Goal: Task Accomplishment & Management: Complete application form

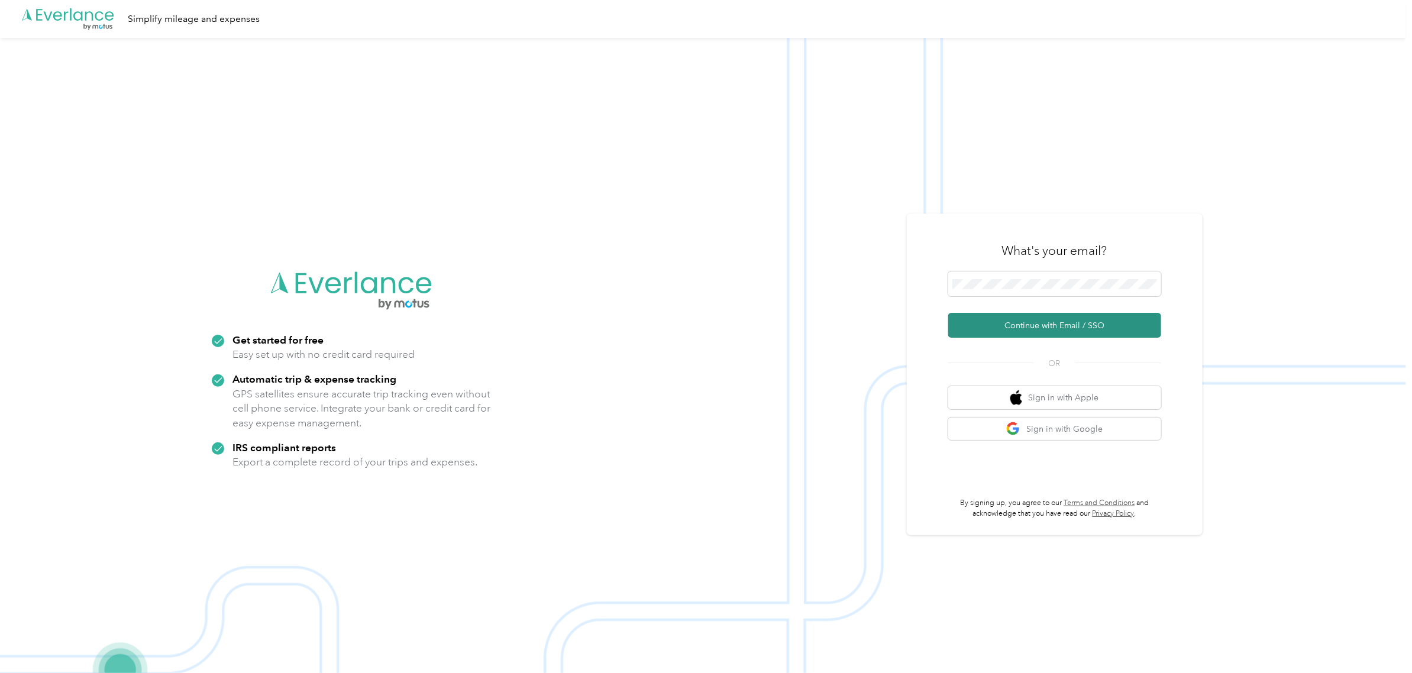
click at [1042, 324] on button "Continue with Email / SSO" at bounding box center [1054, 325] width 213 height 25
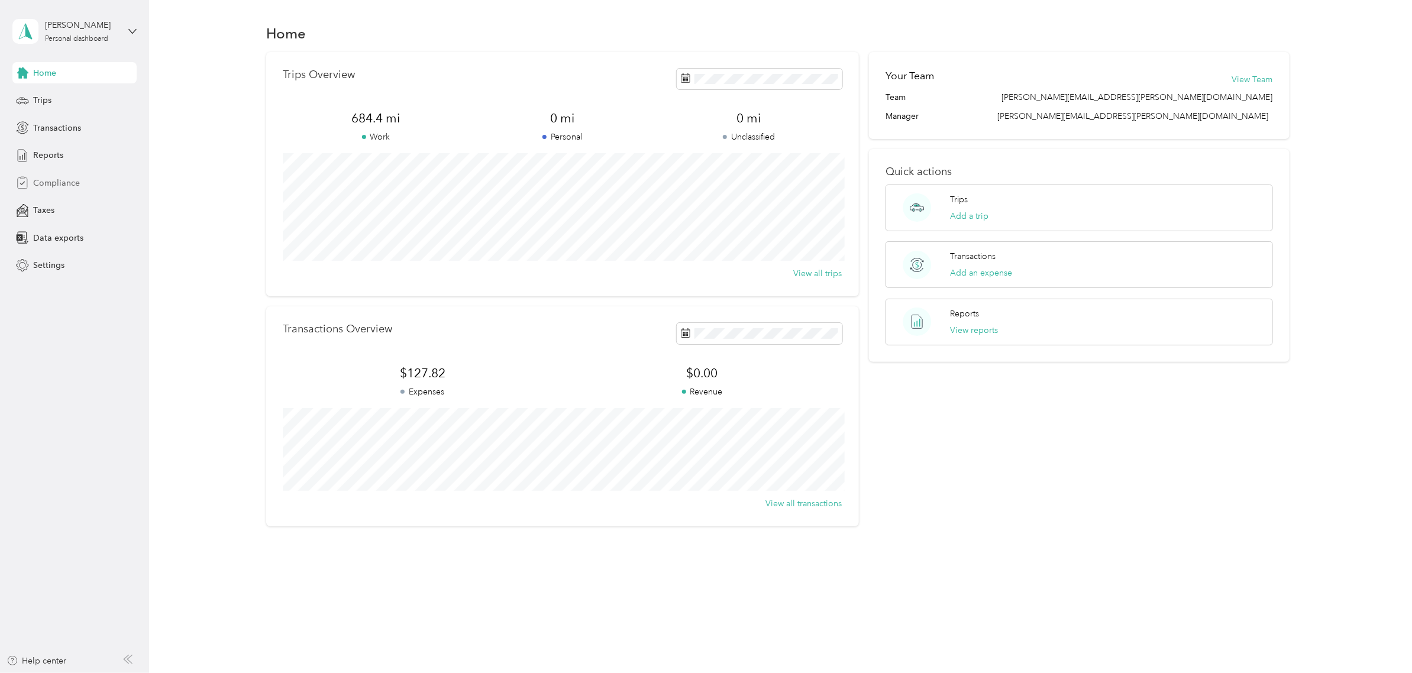
click at [40, 185] on span "Compliance" at bounding box center [56, 183] width 47 height 12
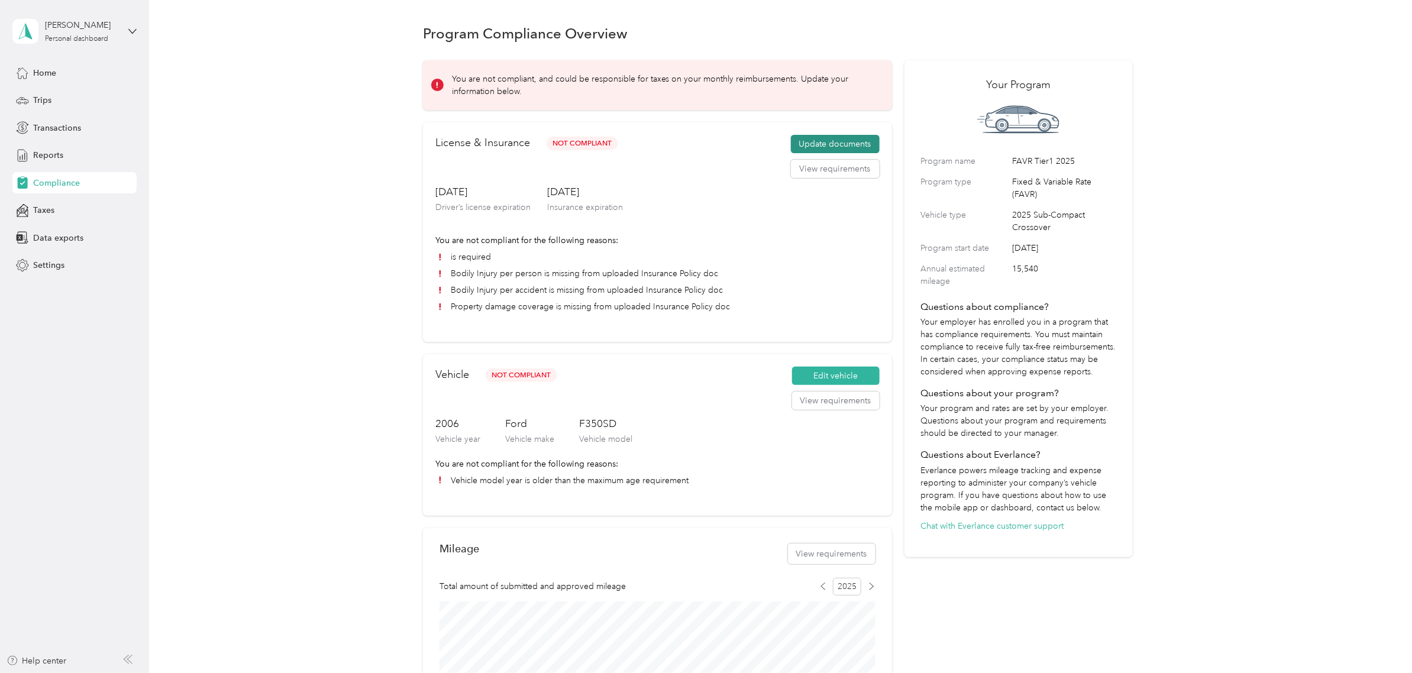
click at [828, 144] on button "Update documents" at bounding box center [835, 144] width 89 height 19
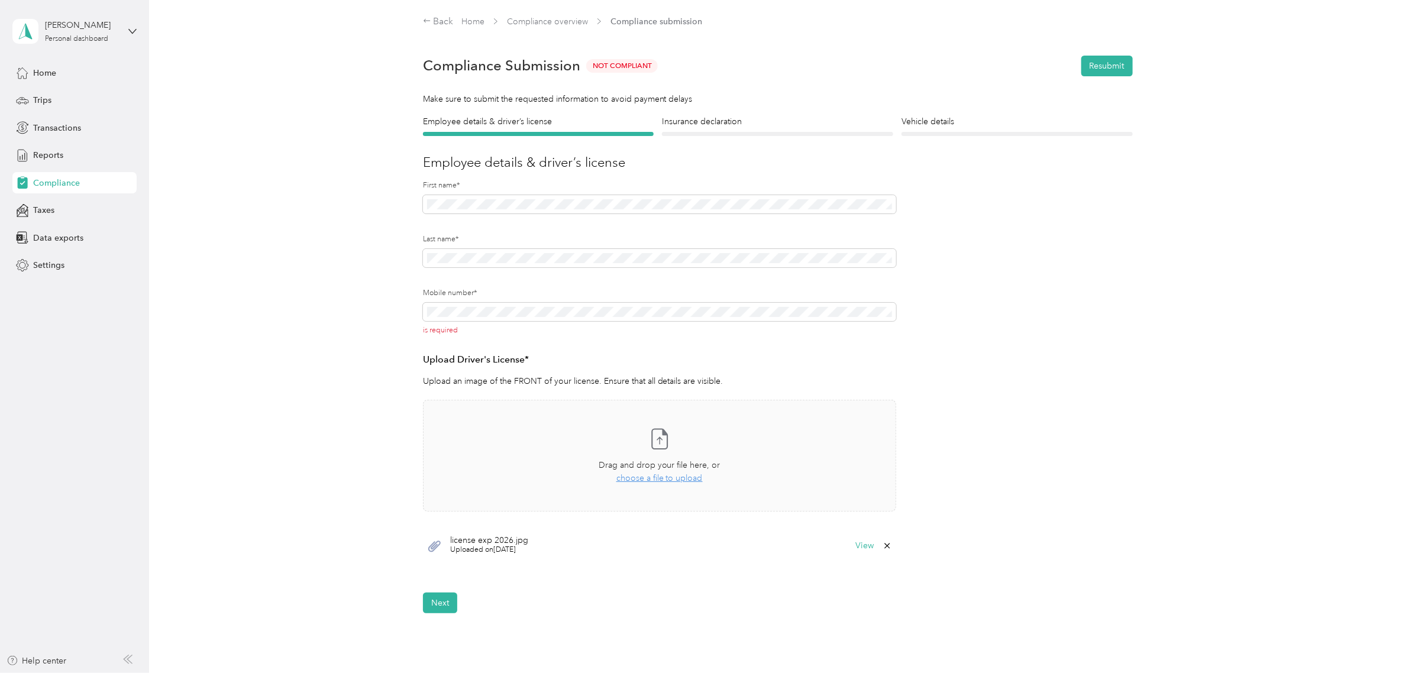
scroll to position [74, 0]
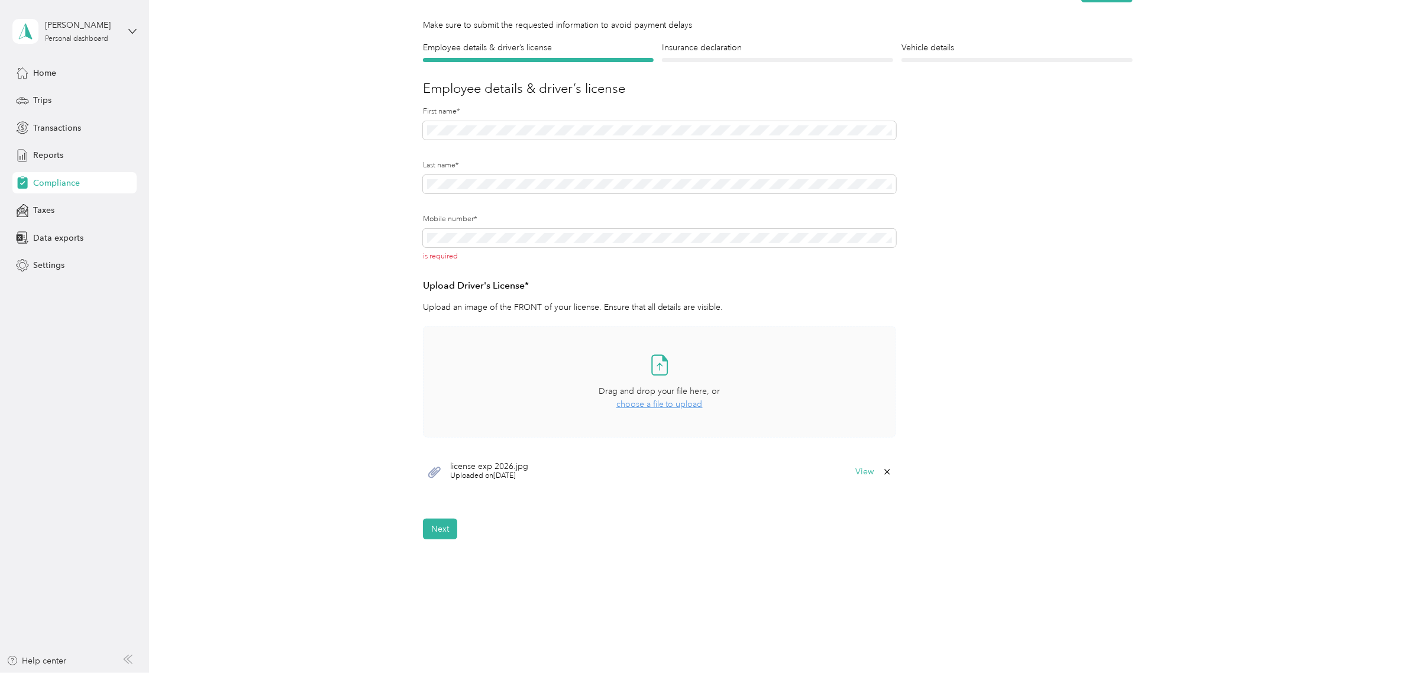
click at [652, 403] on span "choose a file to upload" at bounding box center [659, 404] width 86 height 10
click at [441, 568] on button "Next" at bounding box center [440, 564] width 34 height 21
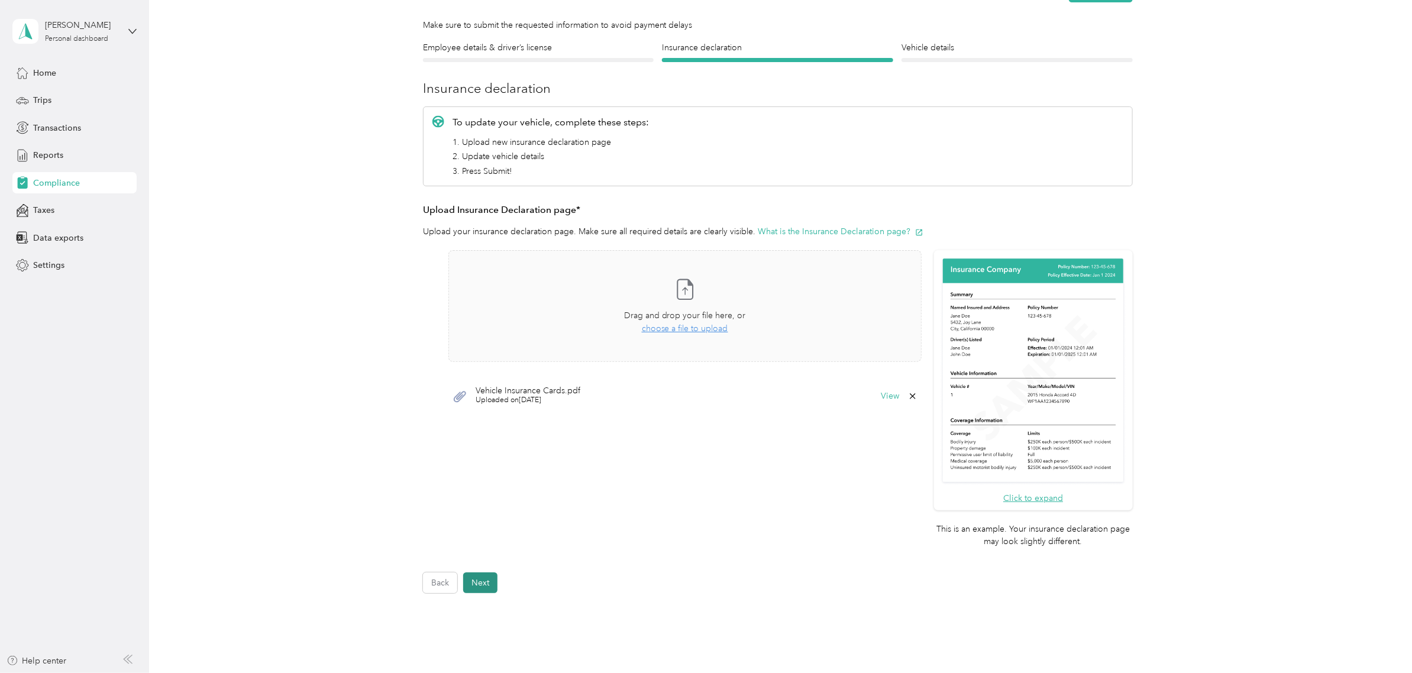
scroll to position [15, 0]
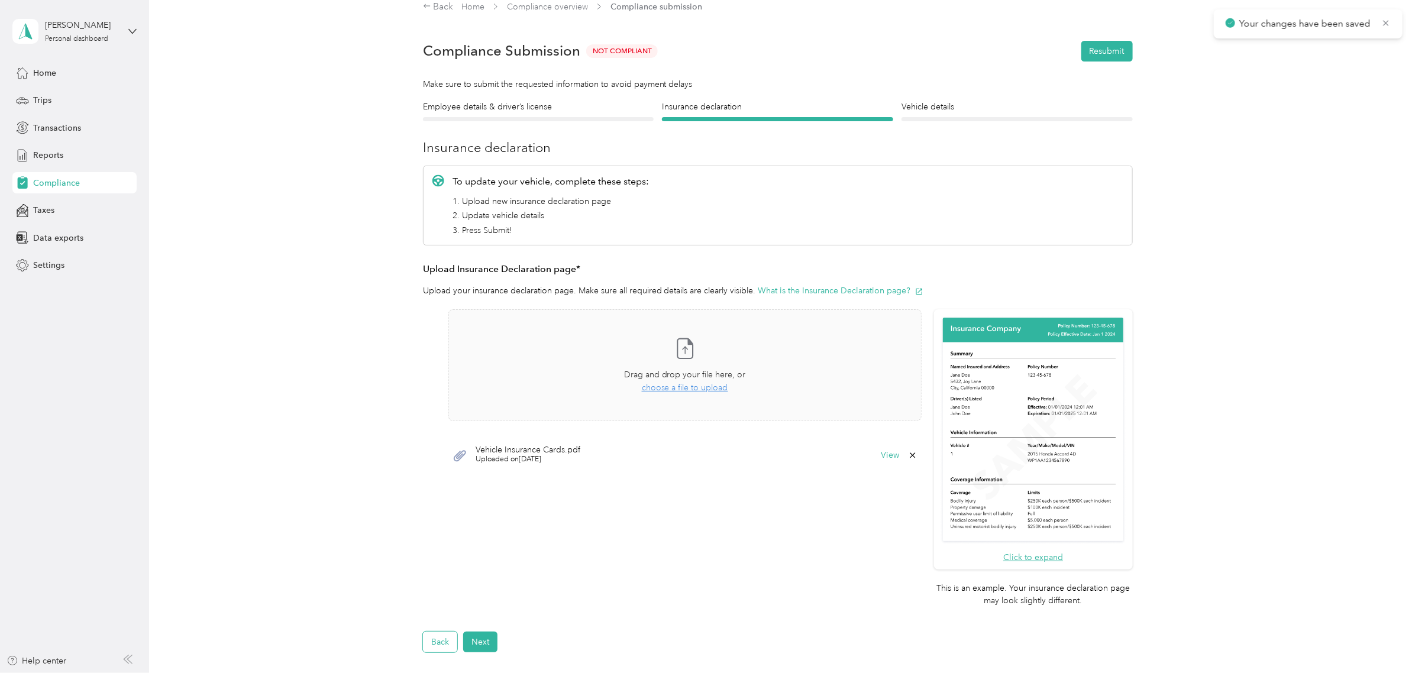
click at [447, 638] on button "Back" at bounding box center [440, 642] width 34 height 21
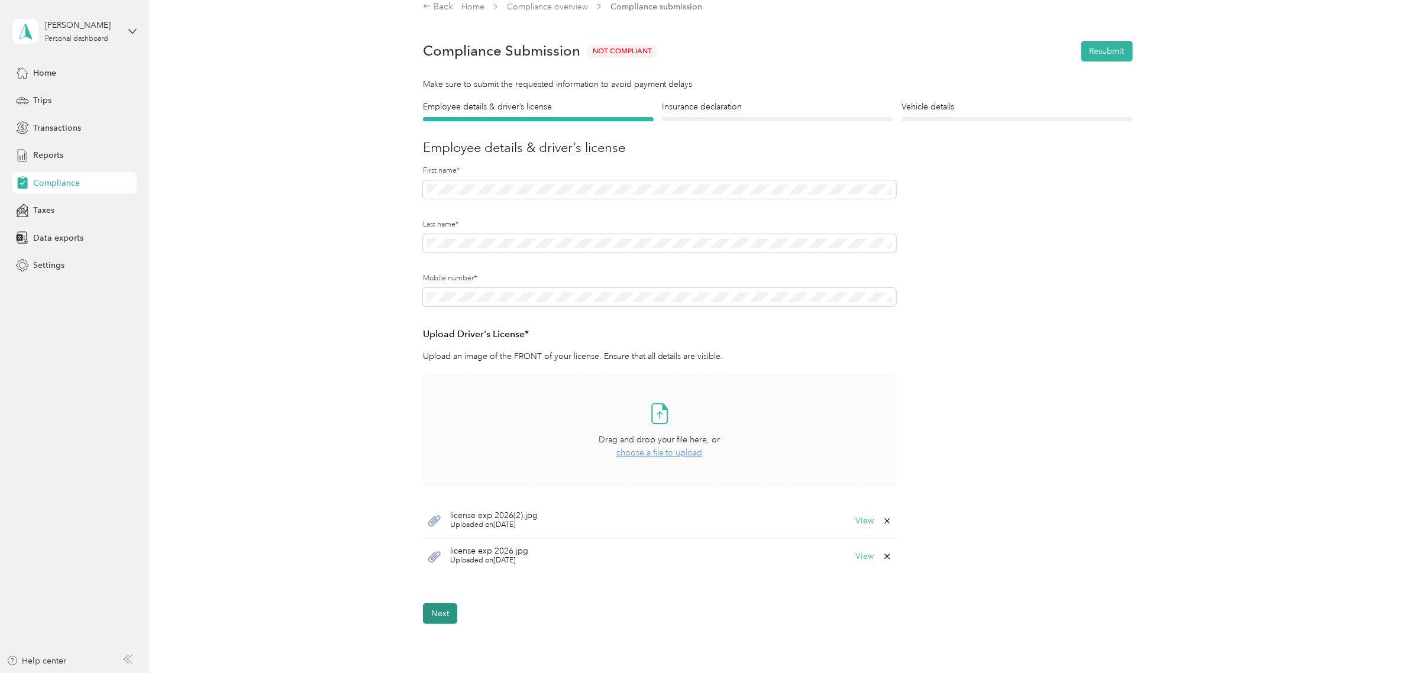
click at [441, 617] on button "Next" at bounding box center [440, 613] width 34 height 21
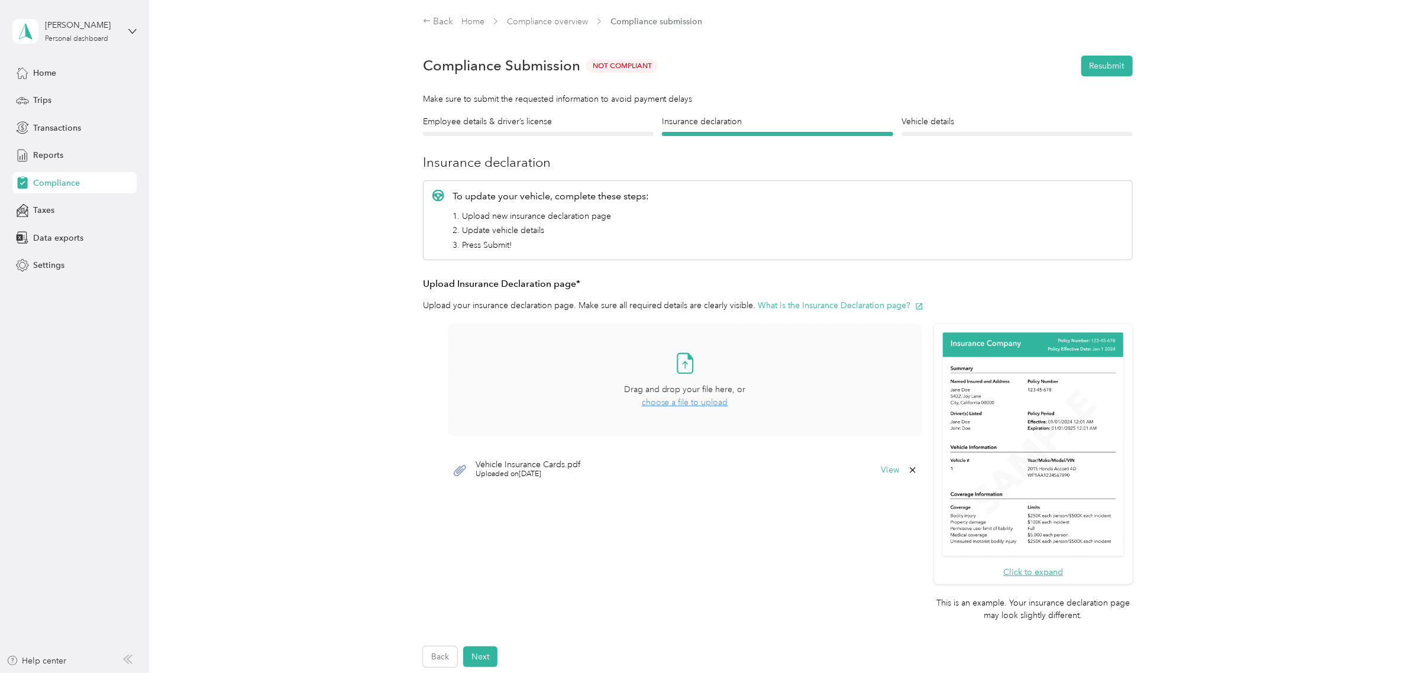
click at [681, 406] on span "choose a file to upload" at bounding box center [685, 403] width 86 height 10
click at [485, 658] on button "Next" at bounding box center [480, 657] width 34 height 21
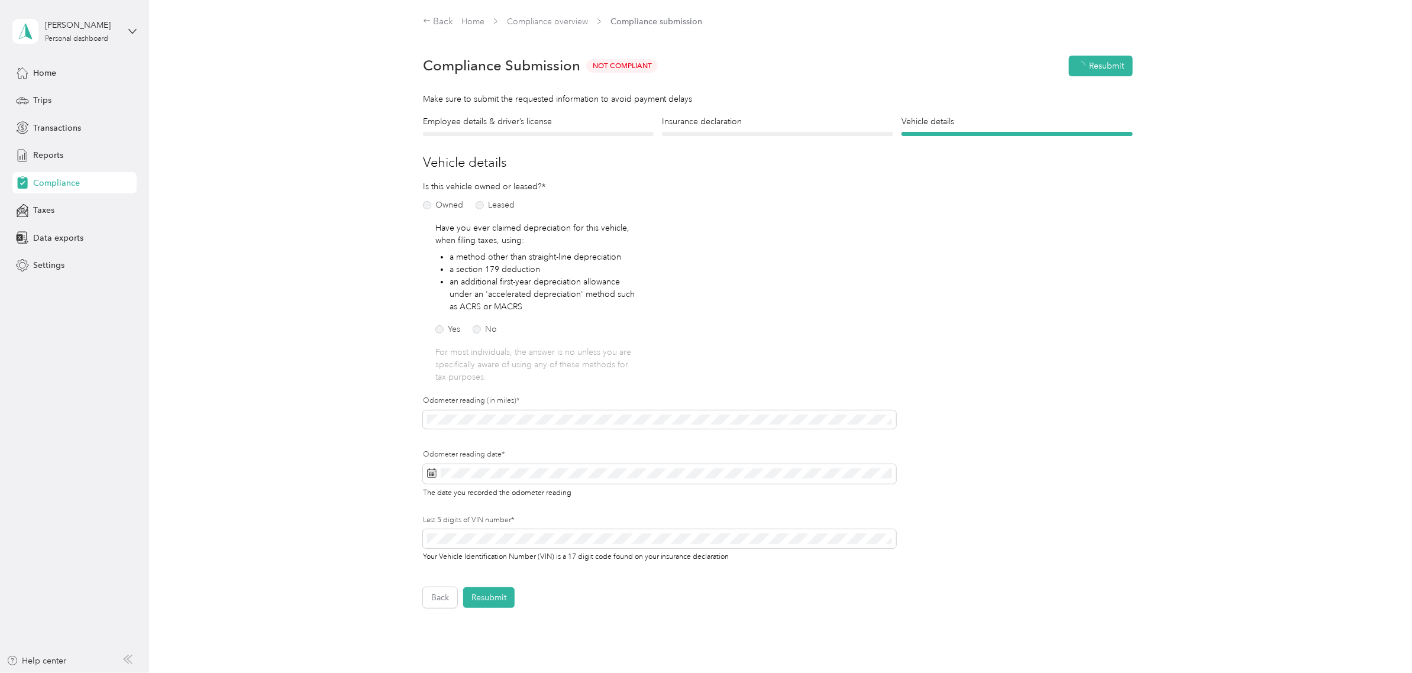
scroll to position [15, 0]
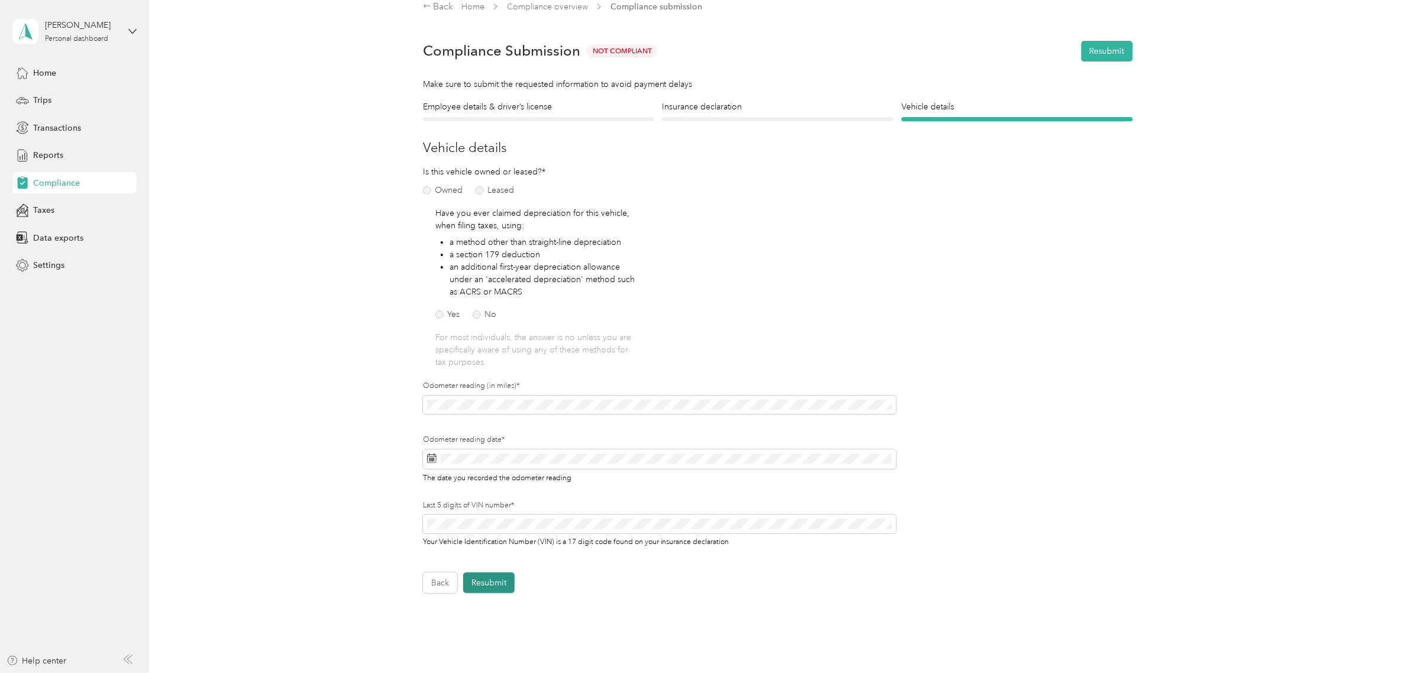
click at [480, 584] on button "Resubmit" at bounding box center [488, 583] width 51 height 21
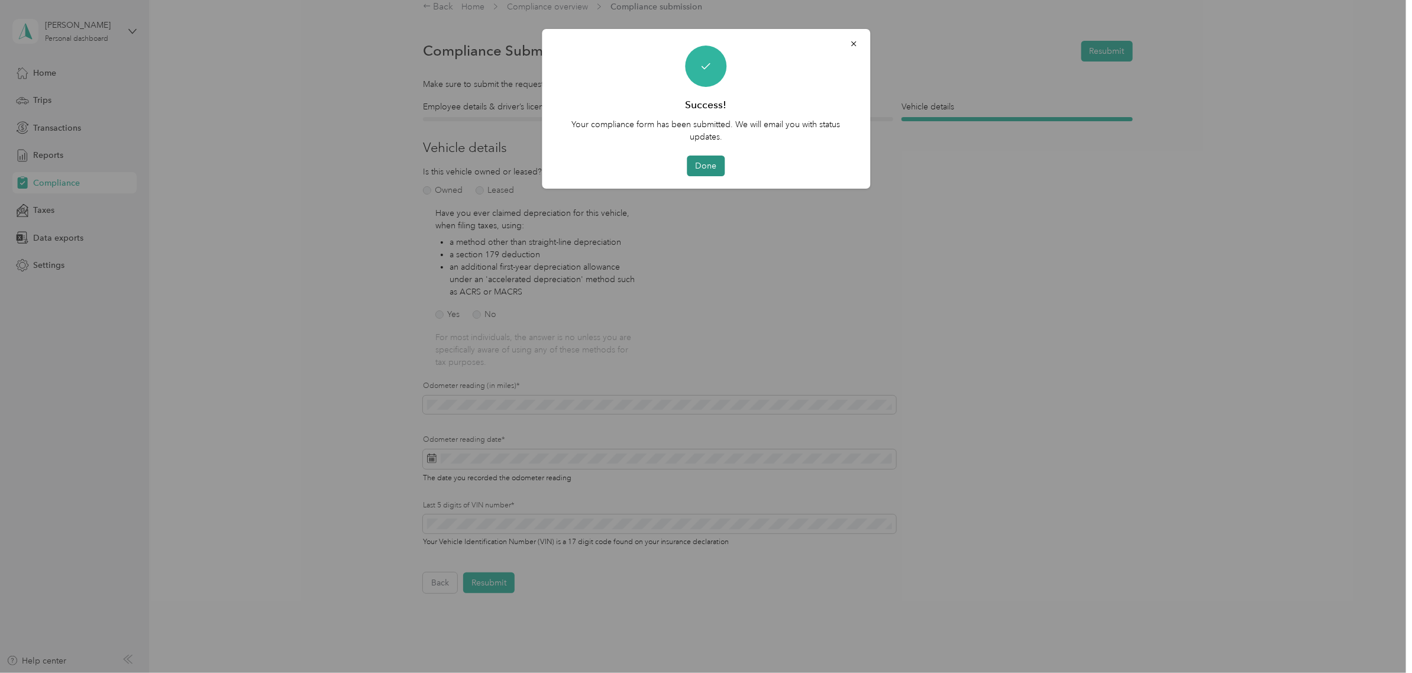
click at [710, 166] on button "Done" at bounding box center [706, 166] width 38 height 21
